Goal: Check status: Check status

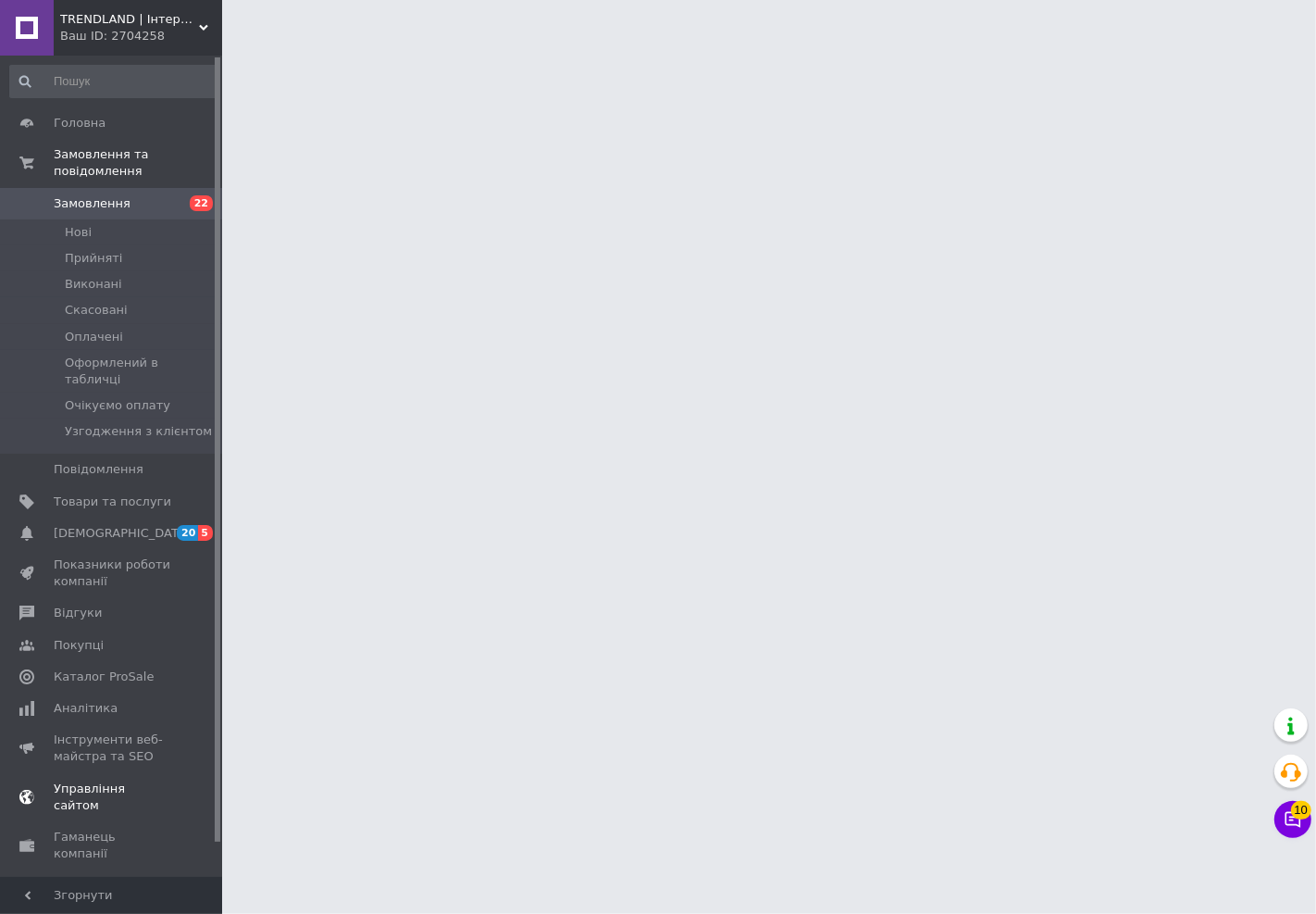
click at [119, 525] on span "[DEMOGRAPHIC_DATA]" at bounding box center [122, 533] width 136 height 17
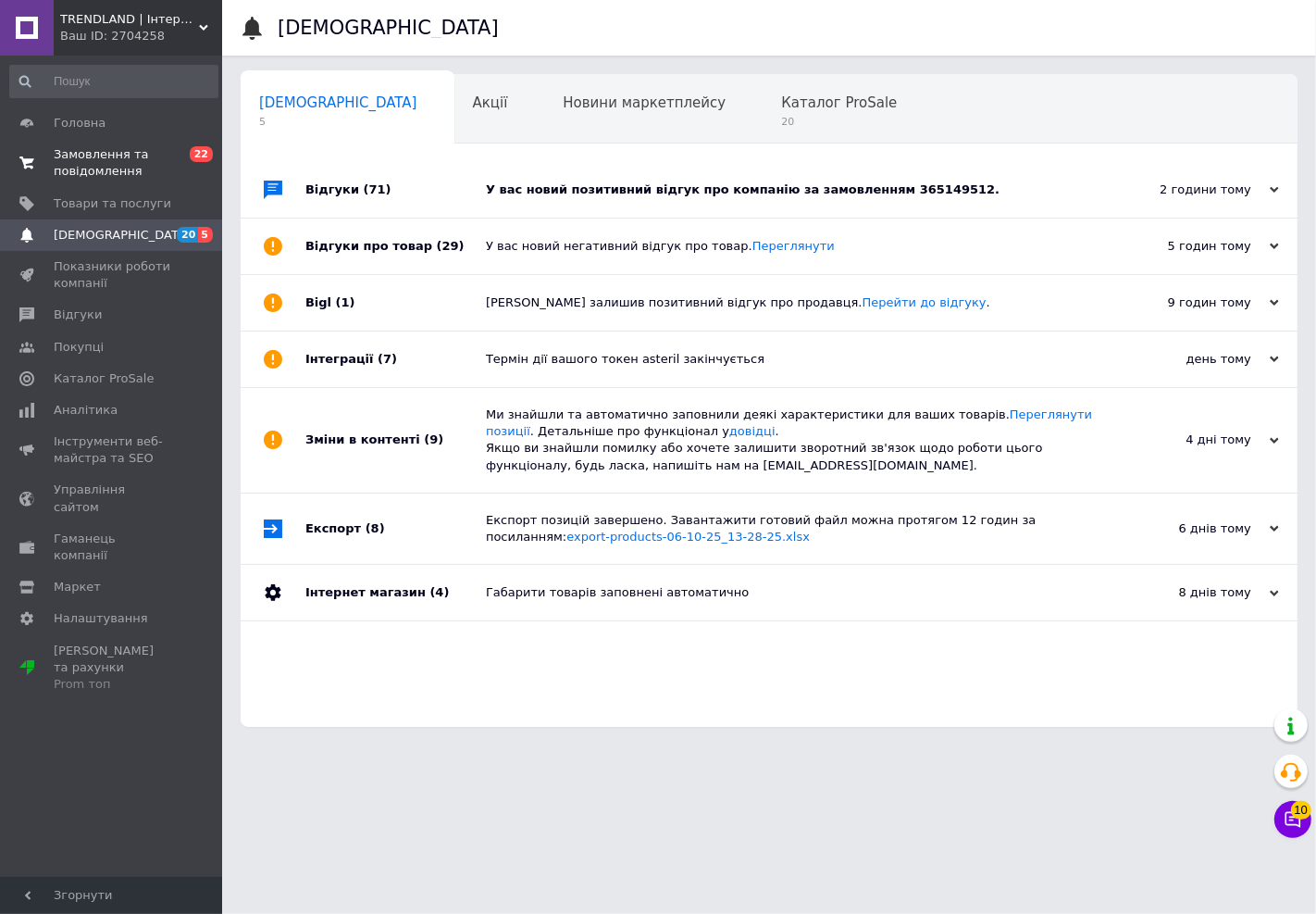
click at [114, 154] on span "Замовлення та повідомлення" at bounding box center [113, 162] width 118 height 33
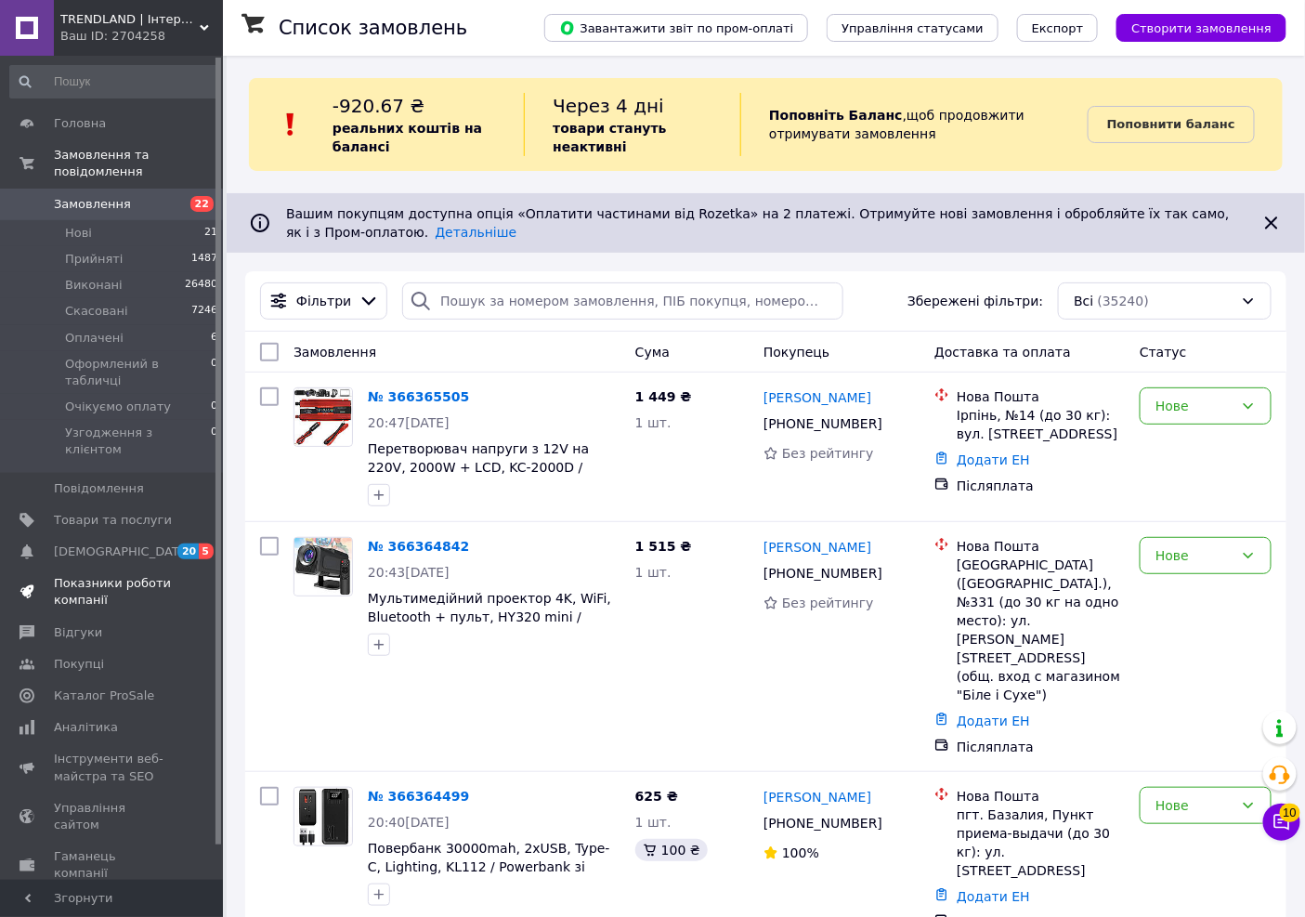
click at [111, 575] on span "Показники роботи компанії" at bounding box center [113, 591] width 118 height 33
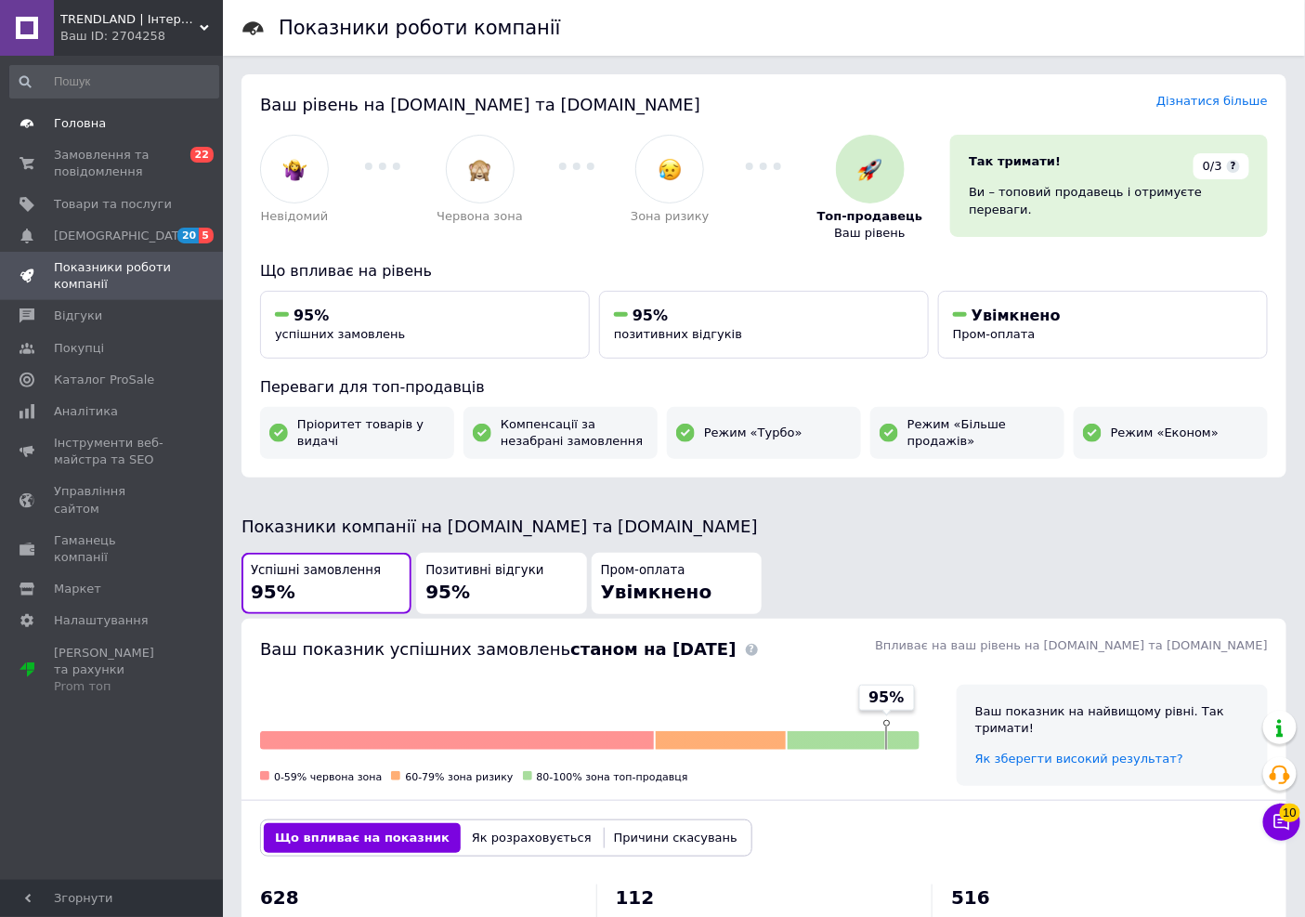
click at [98, 126] on span "Головна" at bounding box center [80, 123] width 52 height 17
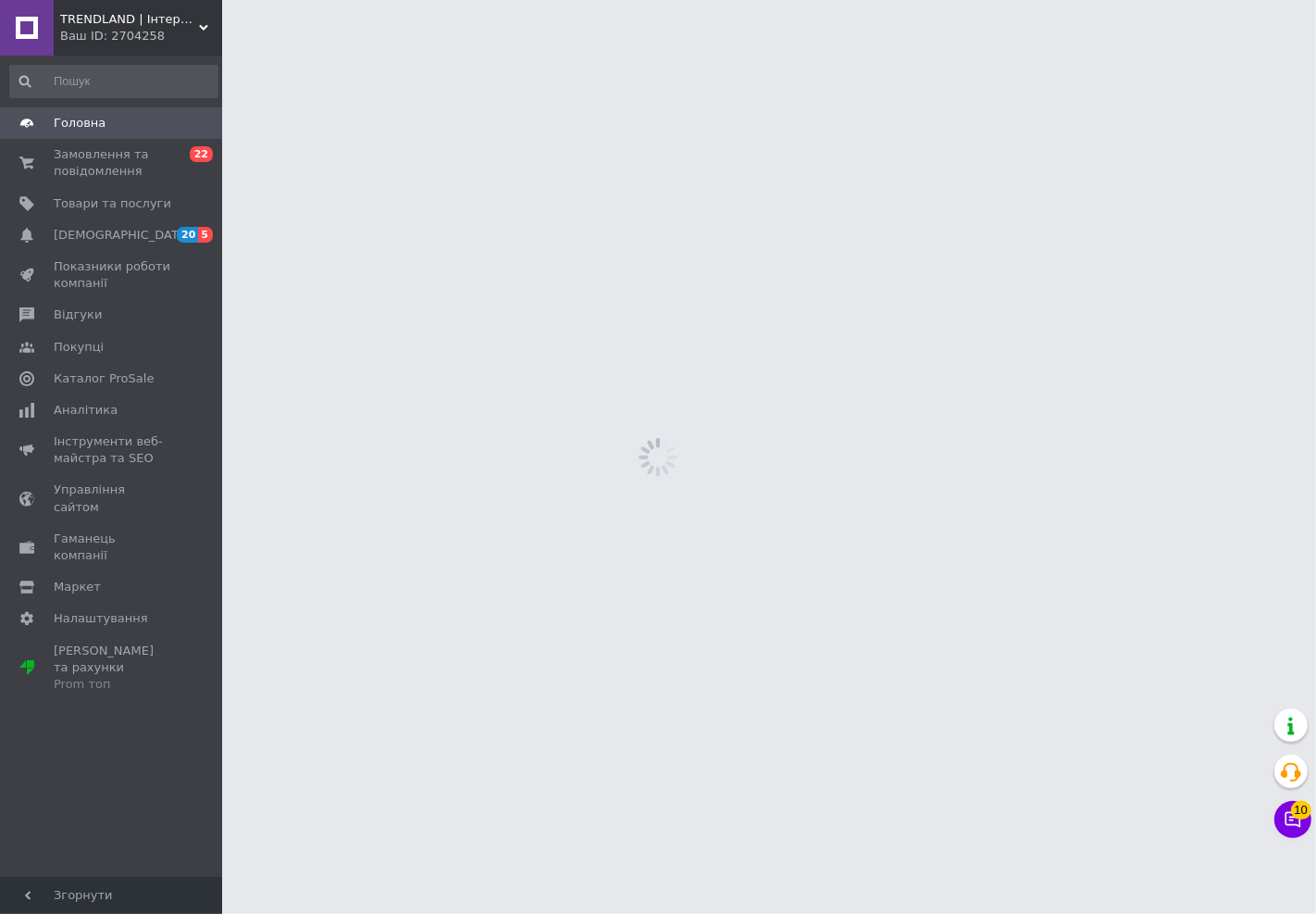
click at [98, 126] on span "Головна" at bounding box center [80, 123] width 52 height 17
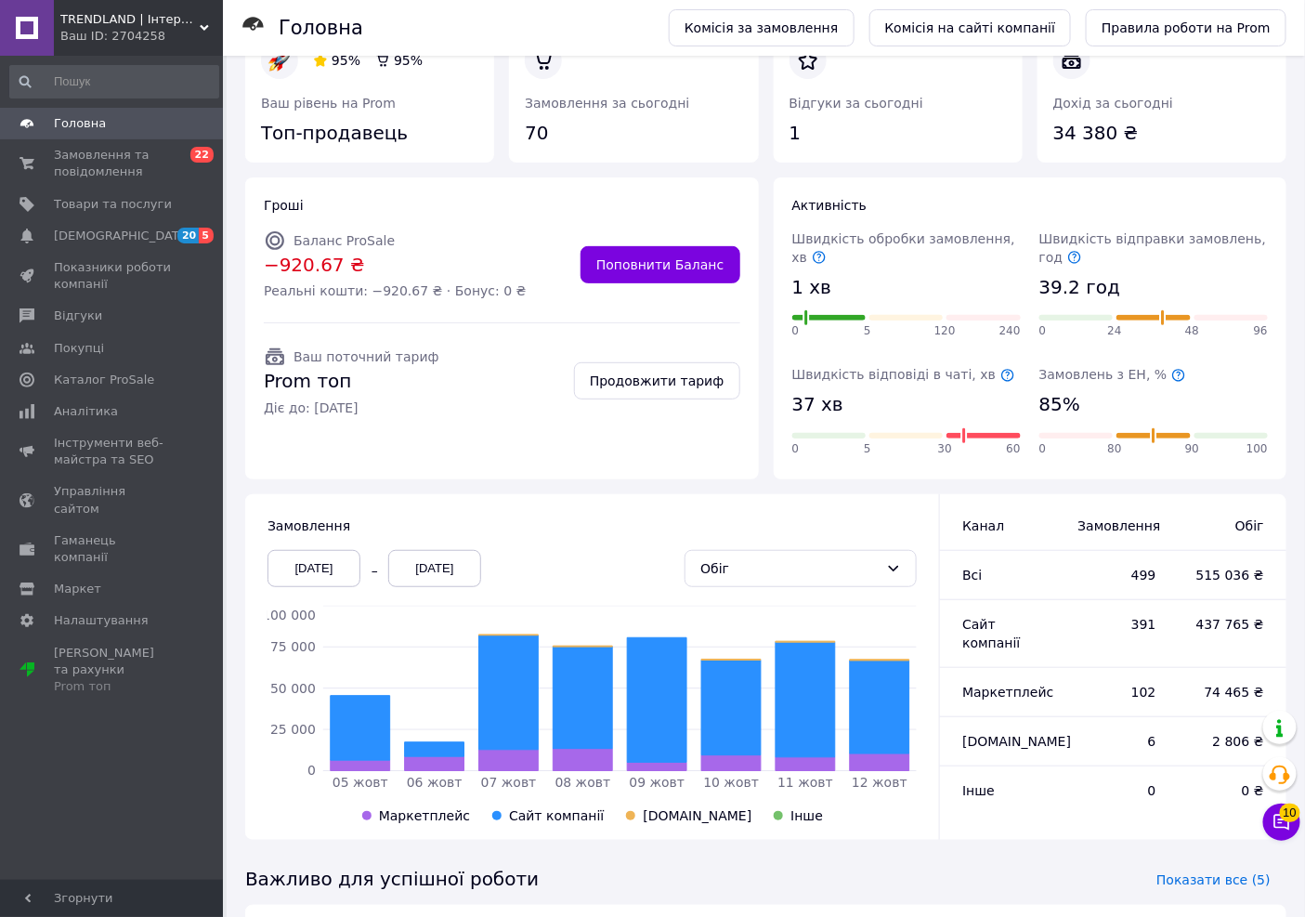
scroll to position [49, 0]
click at [346, 558] on div "[DATE]" at bounding box center [314, 567] width 93 height 37
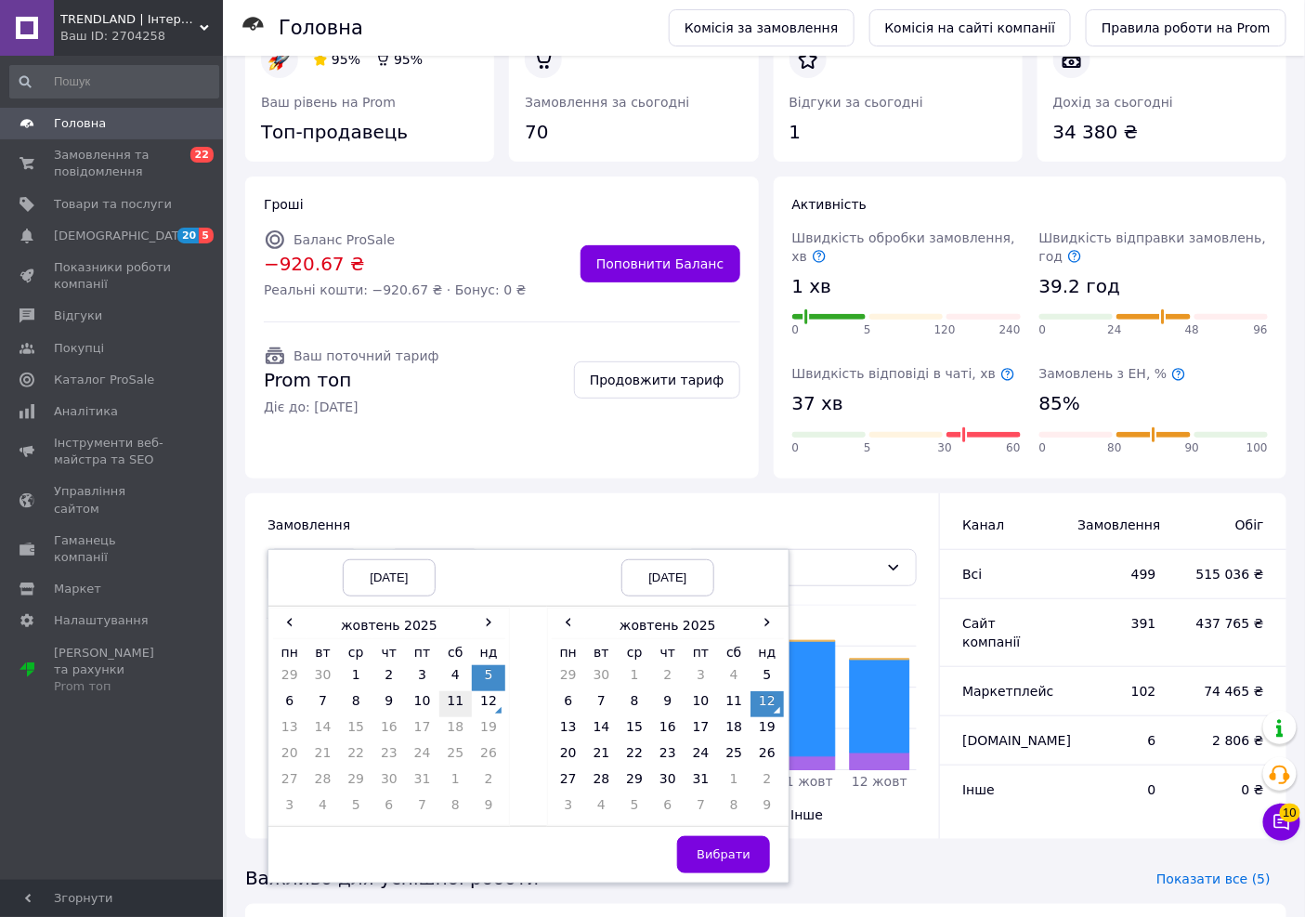
click at [451, 700] on td "11" at bounding box center [455, 704] width 33 height 26
click at [486, 699] on td "12" at bounding box center [488, 704] width 33 height 26
click at [741, 843] on button "Вибрати" at bounding box center [723, 854] width 93 height 37
